Goal: Navigation & Orientation: Find specific page/section

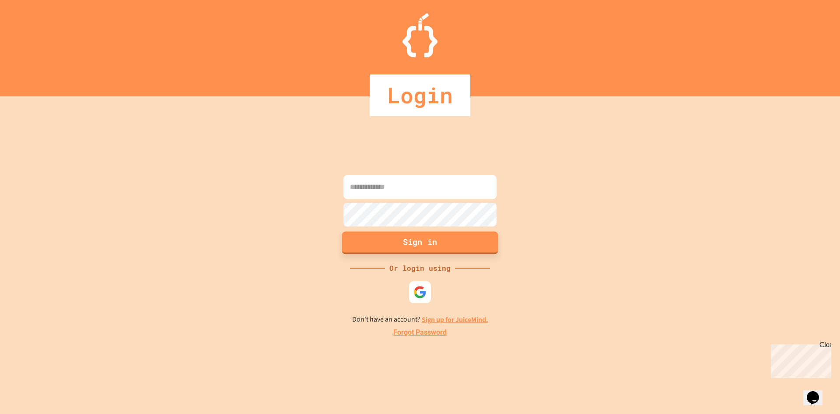
drag, startPoint x: 409, startPoint y: 243, endPoint x: 414, endPoint y: 241, distance: 5.1
click at [411, 242] on button "Sign in" at bounding box center [420, 242] width 156 height 23
click at [416, 193] on input at bounding box center [420, 187] width 153 height 24
type input "**********"
click at [425, 244] on button "Sign in" at bounding box center [420, 242] width 156 height 23
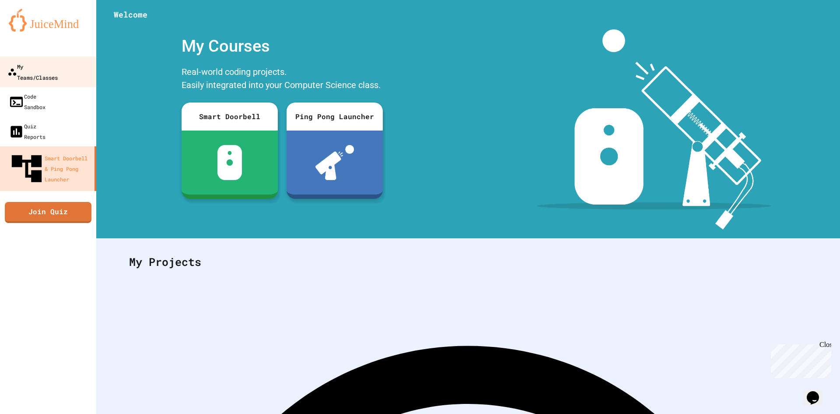
click at [58, 71] on div "My Teams/Classes" at bounding box center [32, 71] width 50 height 21
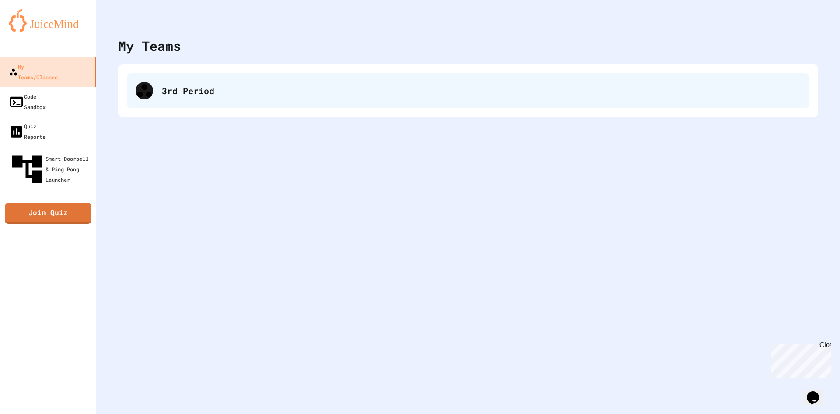
click at [192, 81] on div "3rd Period" at bounding box center [468, 90] width 683 height 35
